Goal: Information Seeking & Learning: Learn about a topic

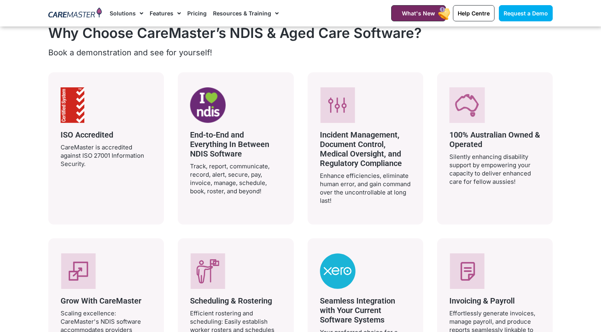
scroll to position [1466, 0]
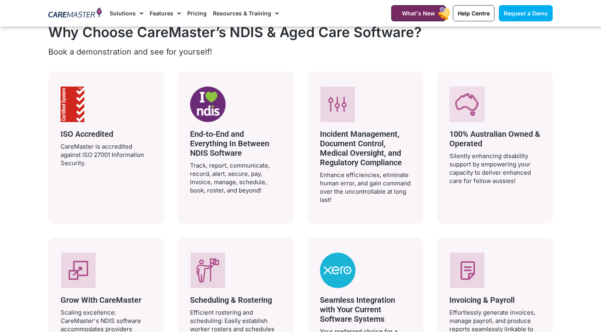
click at [212, 130] on span "End-to-End and Everything In Between NDIS Software" at bounding box center [229, 143] width 79 height 28
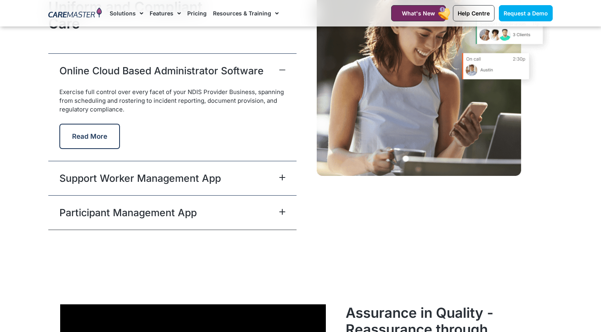
scroll to position [1999, 0]
click at [194, 15] on link "Pricing" at bounding box center [196, 13] width 19 height 27
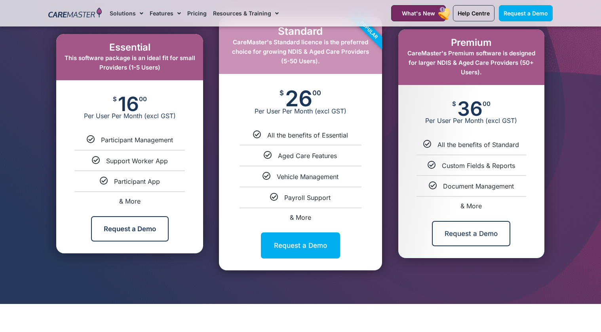
scroll to position [440, 0]
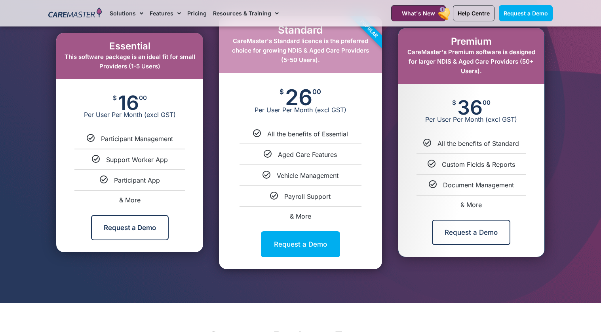
click at [129, 196] on span "& More" at bounding box center [129, 200] width 21 height 8
select select "***"
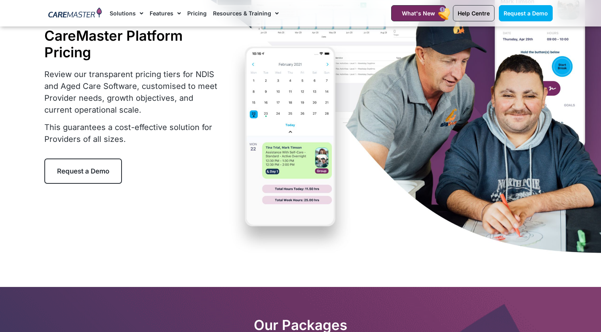
scroll to position [0, 0]
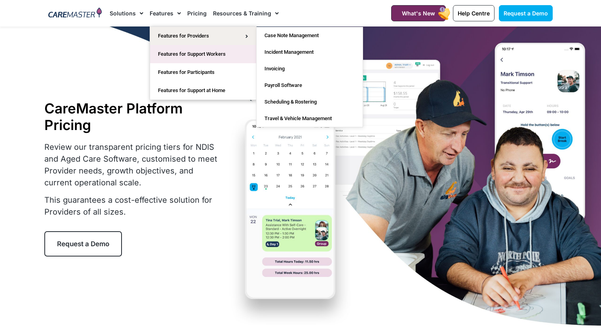
click at [174, 55] on link "Features for Support Workers" at bounding box center [203, 54] width 106 height 18
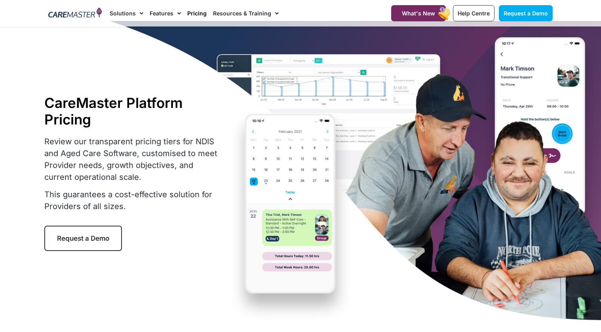
scroll to position [9, 0]
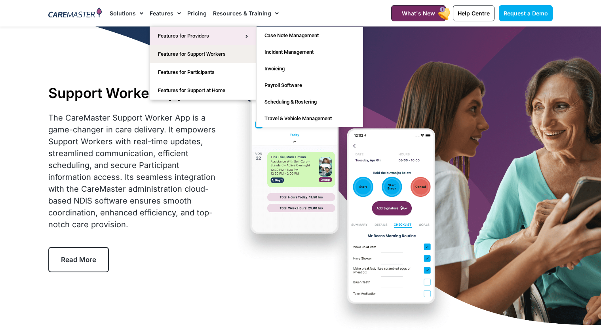
click at [174, 34] on link "Features for Providers" at bounding box center [203, 36] width 106 height 18
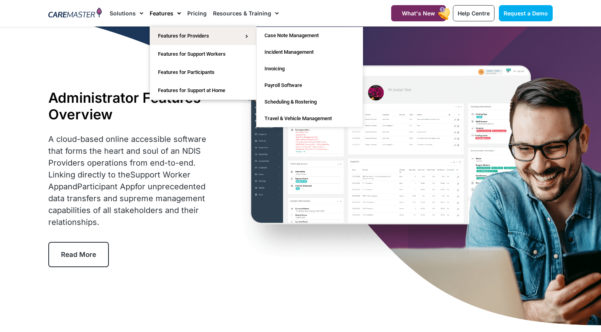
click at [188, 168] on span "A cloud-based online accessible software that forms the heart and soul of an ND…" at bounding box center [127, 181] width 158 height 93
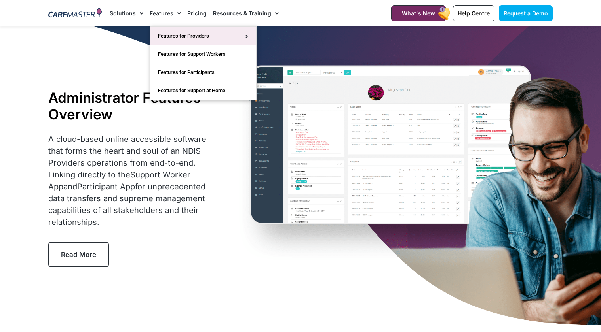
click at [210, 38] on link "Features for Providers" at bounding box center [203, 36] width 106 height 18
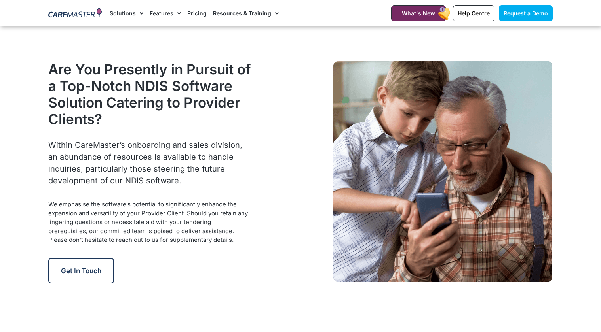
scroll to position [1002, 0]
